Goal: Transaction & Acquisition: Purchase product/service

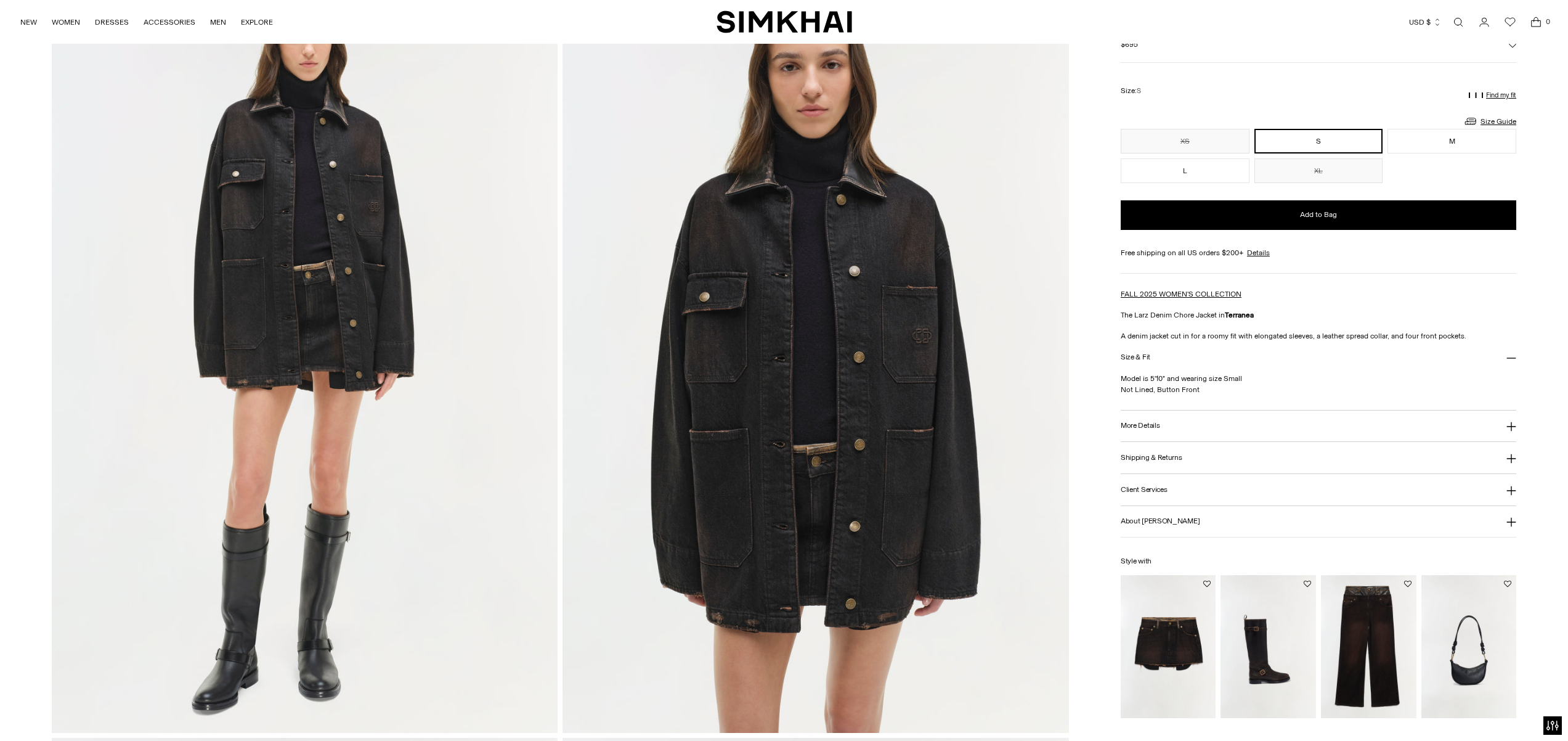
scroll to position [117, 0]
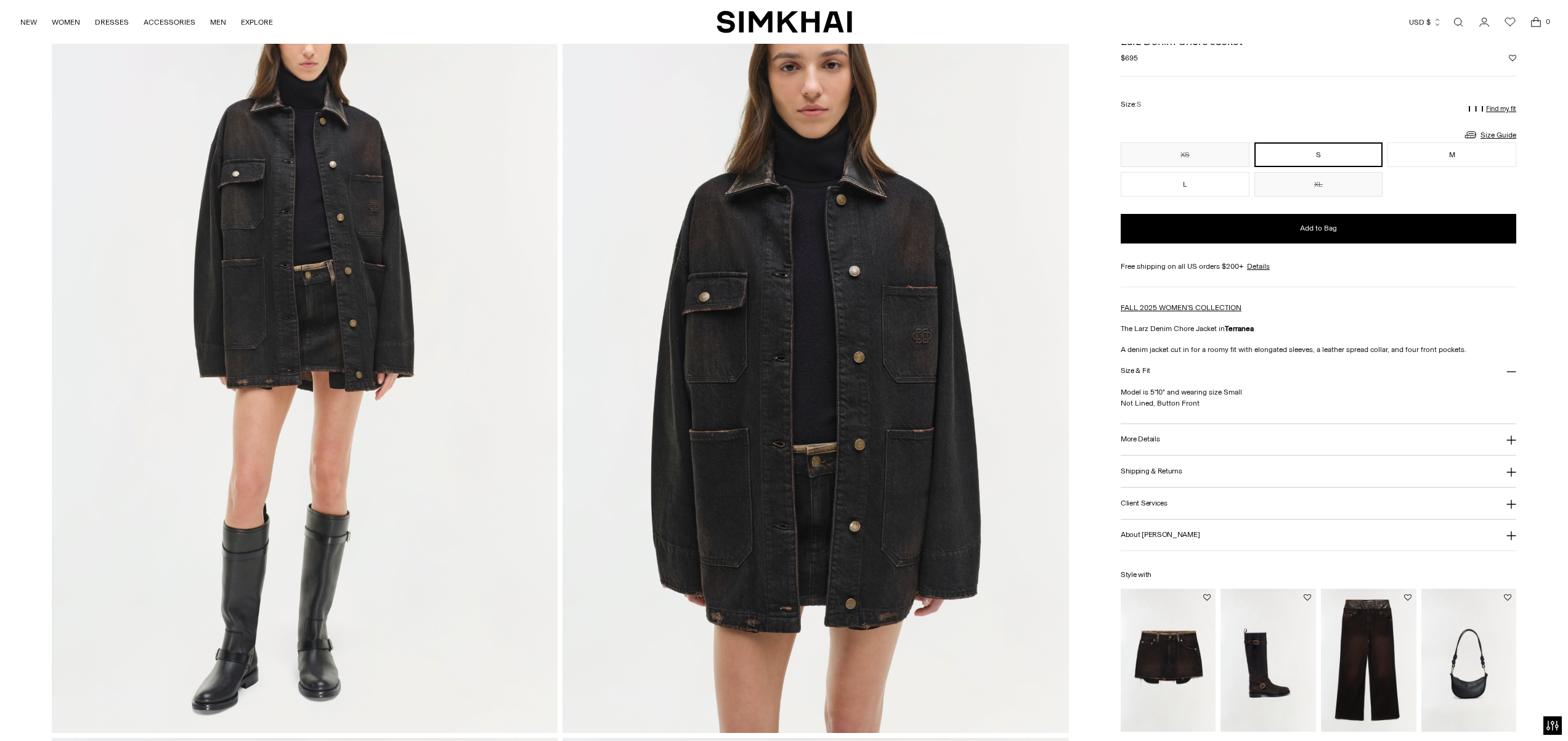
click at [1193, 438] on button "More Details" at bounding box center [1319, 440] width 396 height 31
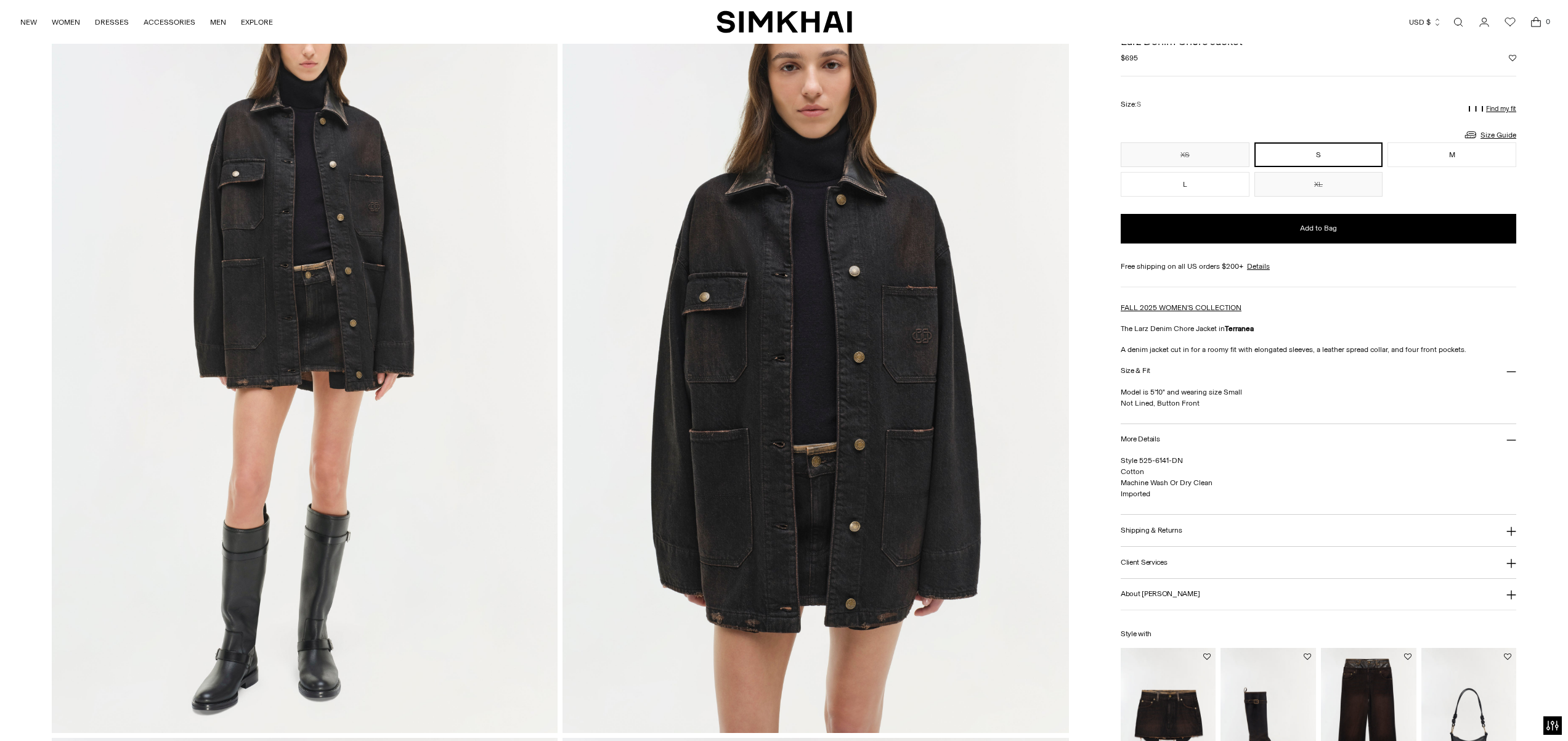
click at [1189, 535] on button "Shipping & Returns" at bounding box center [1319, 530] width 396 height 31
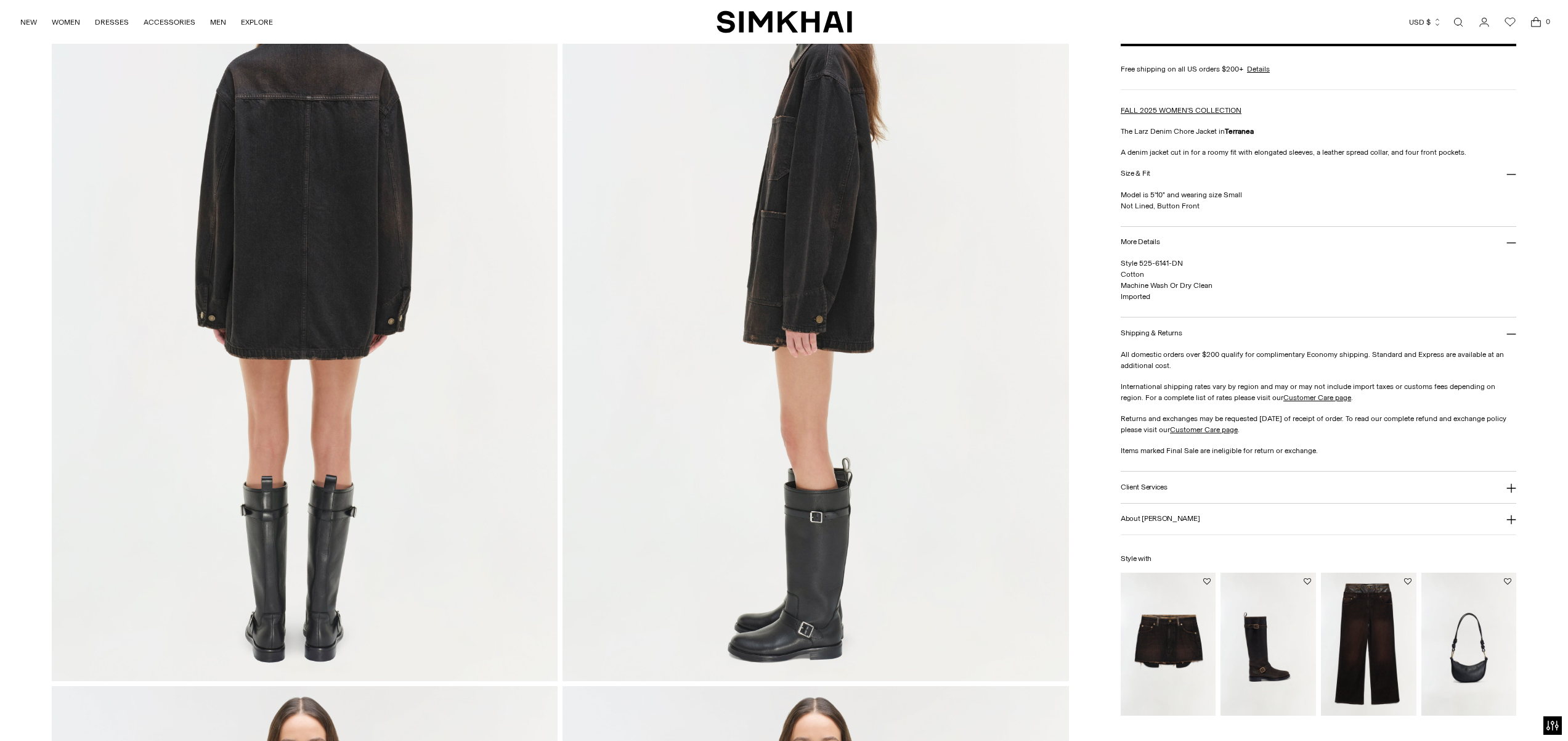
scroll to position [1056, 0]
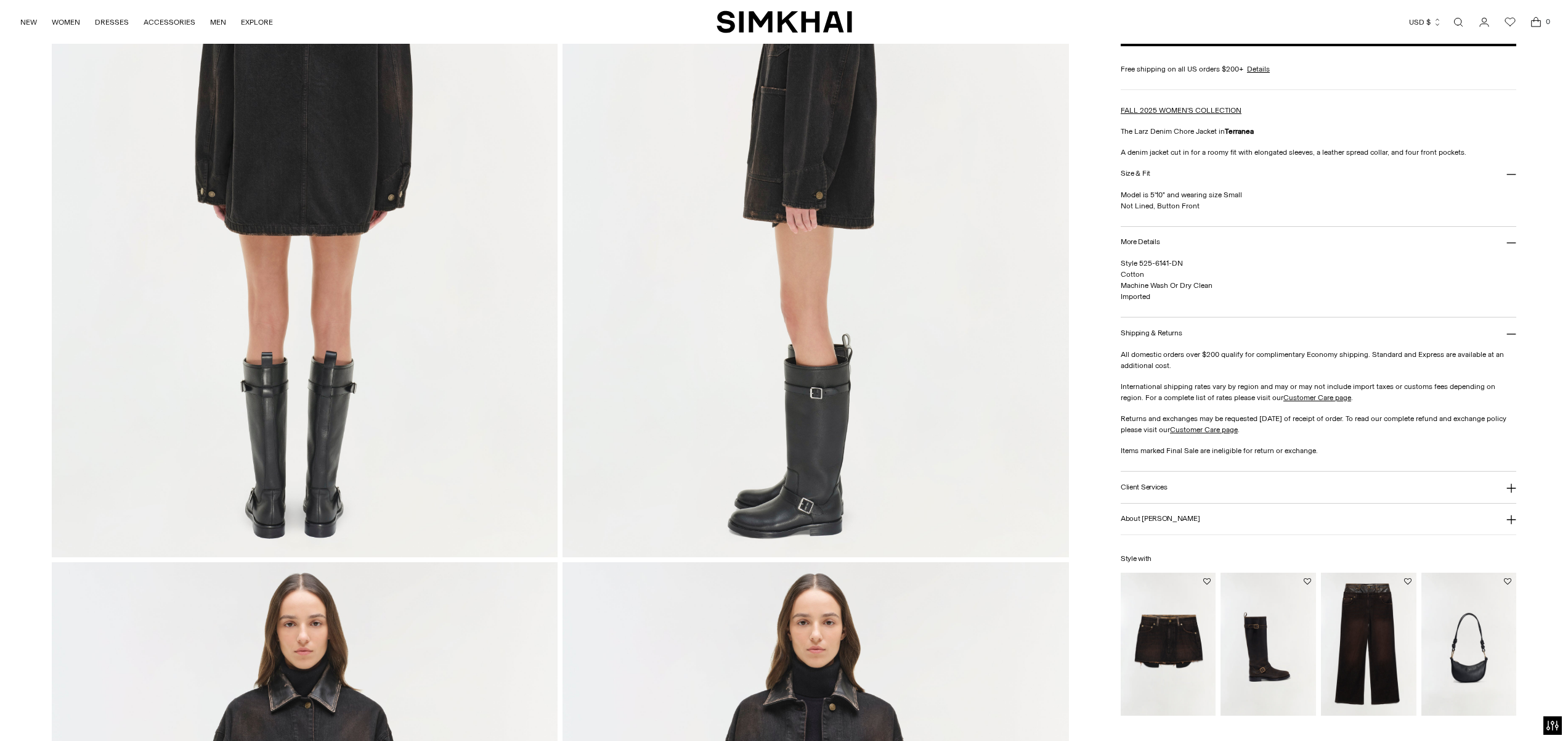
click at [1159, 513] on button "About SIMKHAI" at bounding box center [1319, 519] width 396 height 31
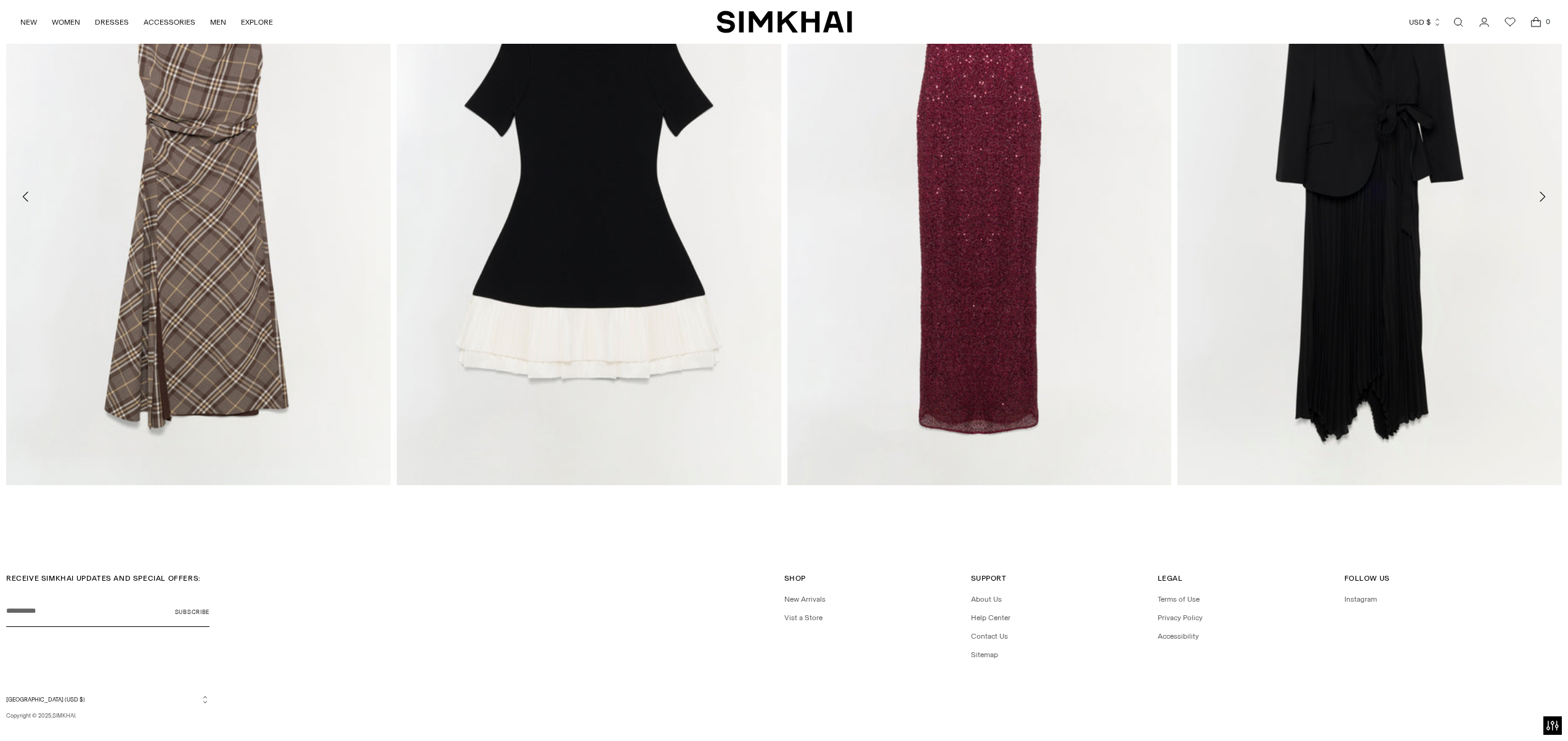
scroll to position [3317, 0]
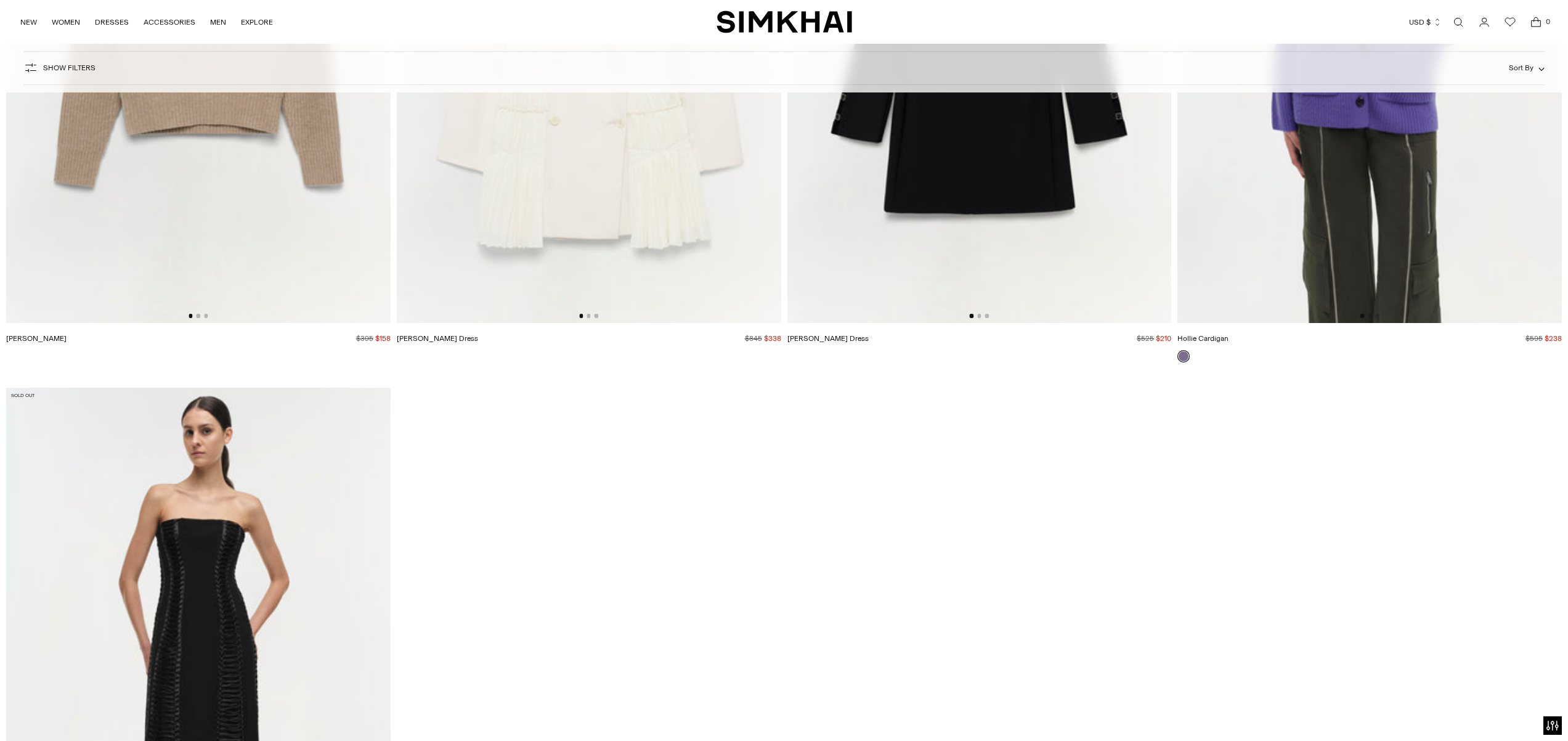
scroll to position [10496, 0]
